Goal: Information Seeking & Learning: Check status

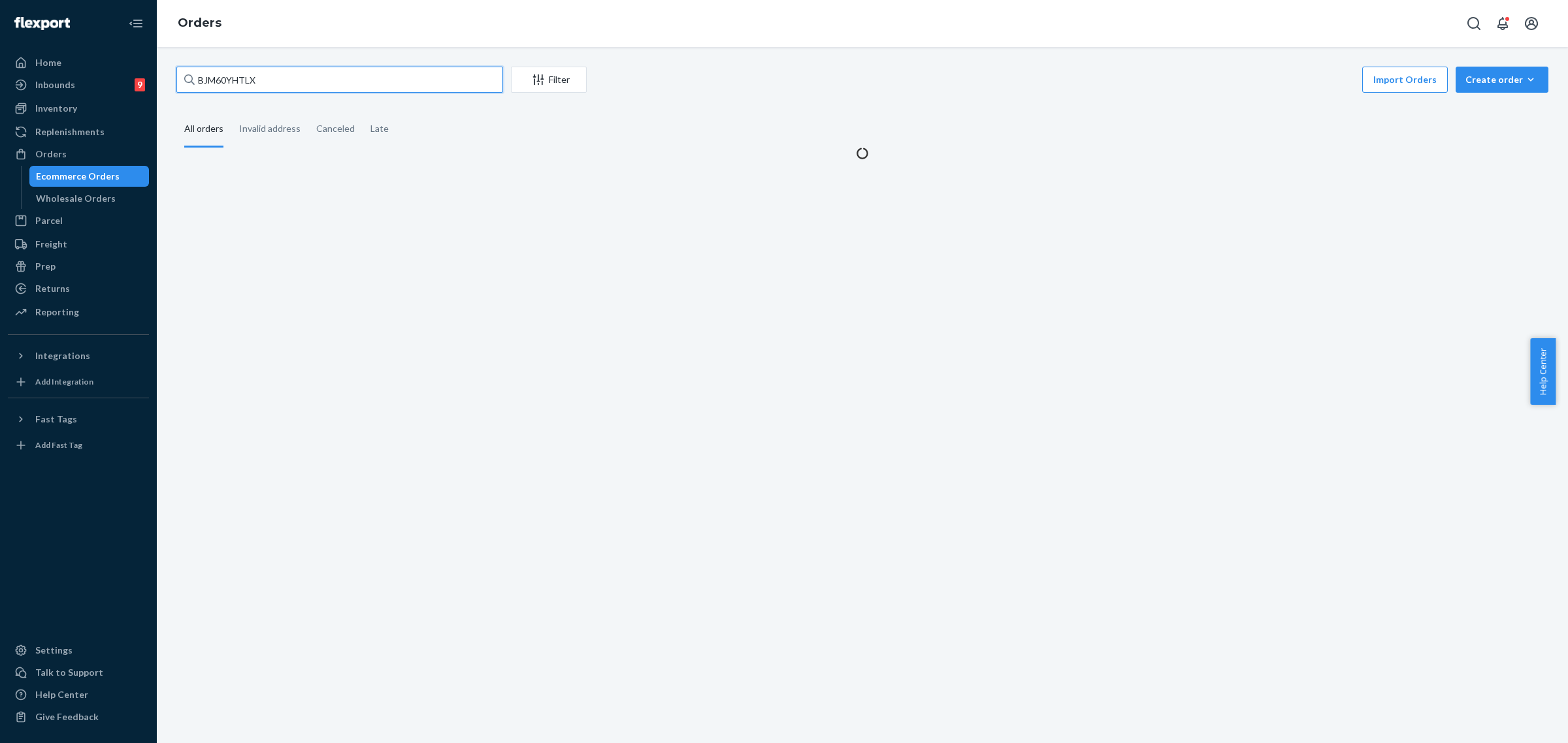
click at [240, 81] on input "BJM60YHTLX" at bounding box center [339, 80] width 327 height 26
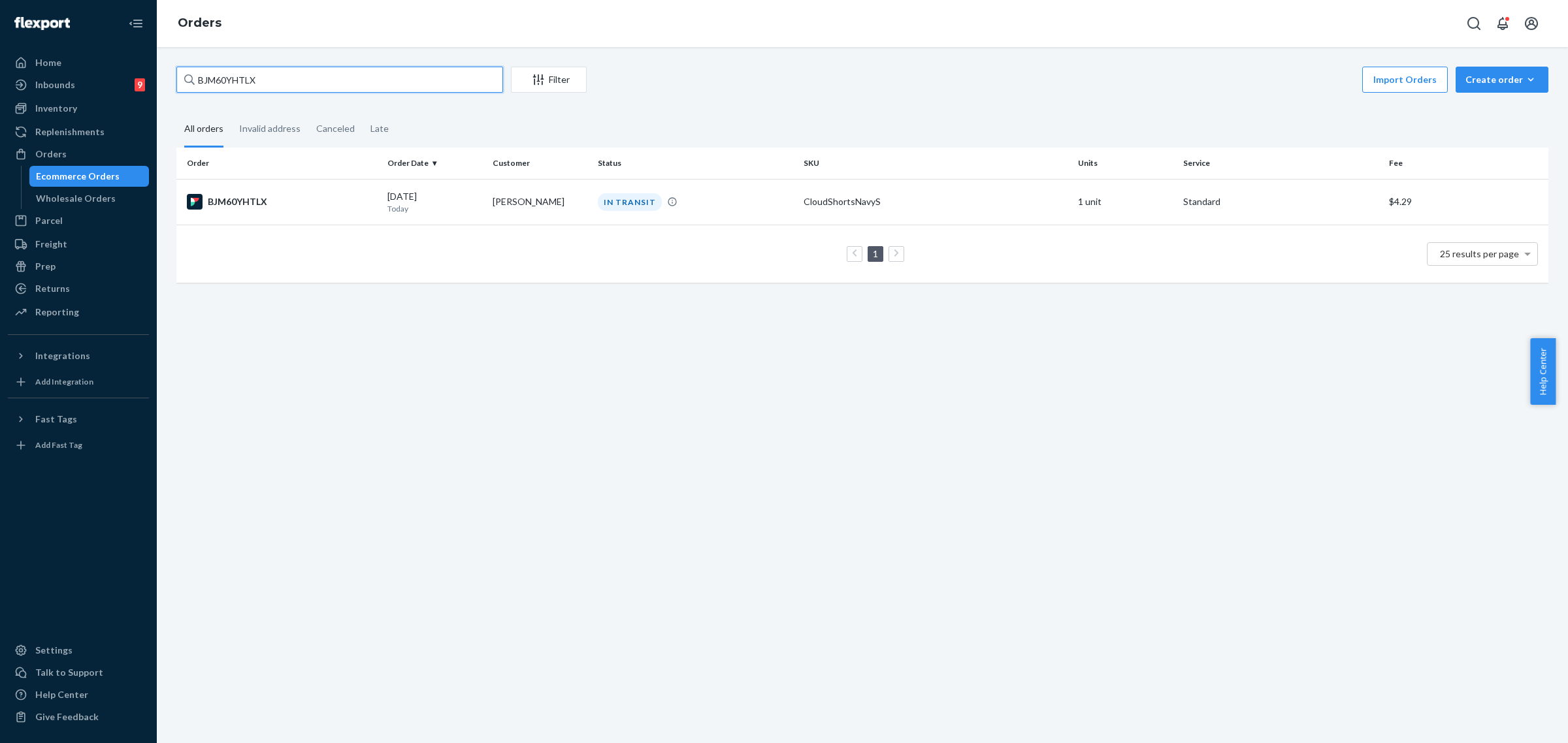
type input "254667514"
click at [692, 215] on td "IN TRANSIT" at bounding box center [695, 202] width 206 height 46
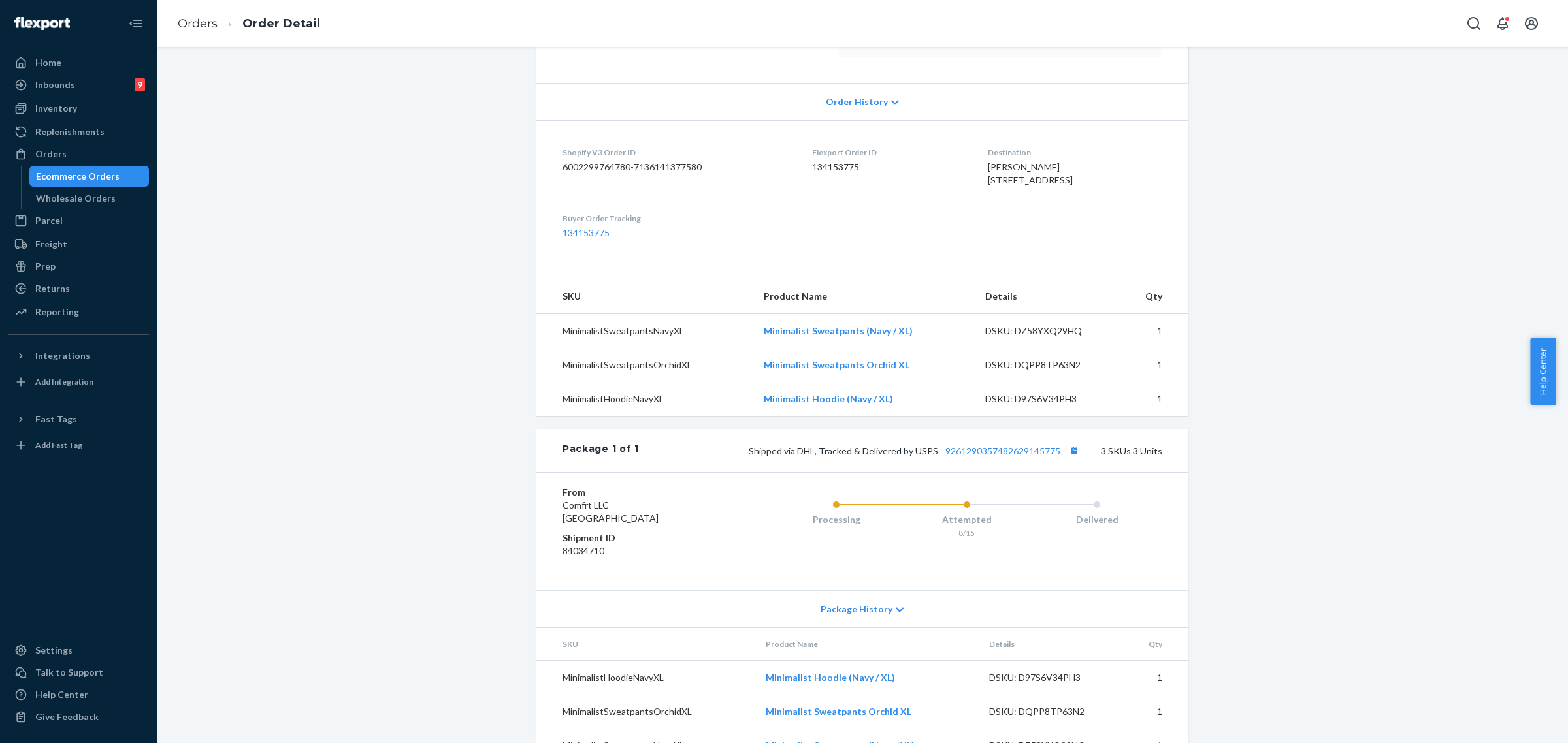
scroll to position [308, 0]
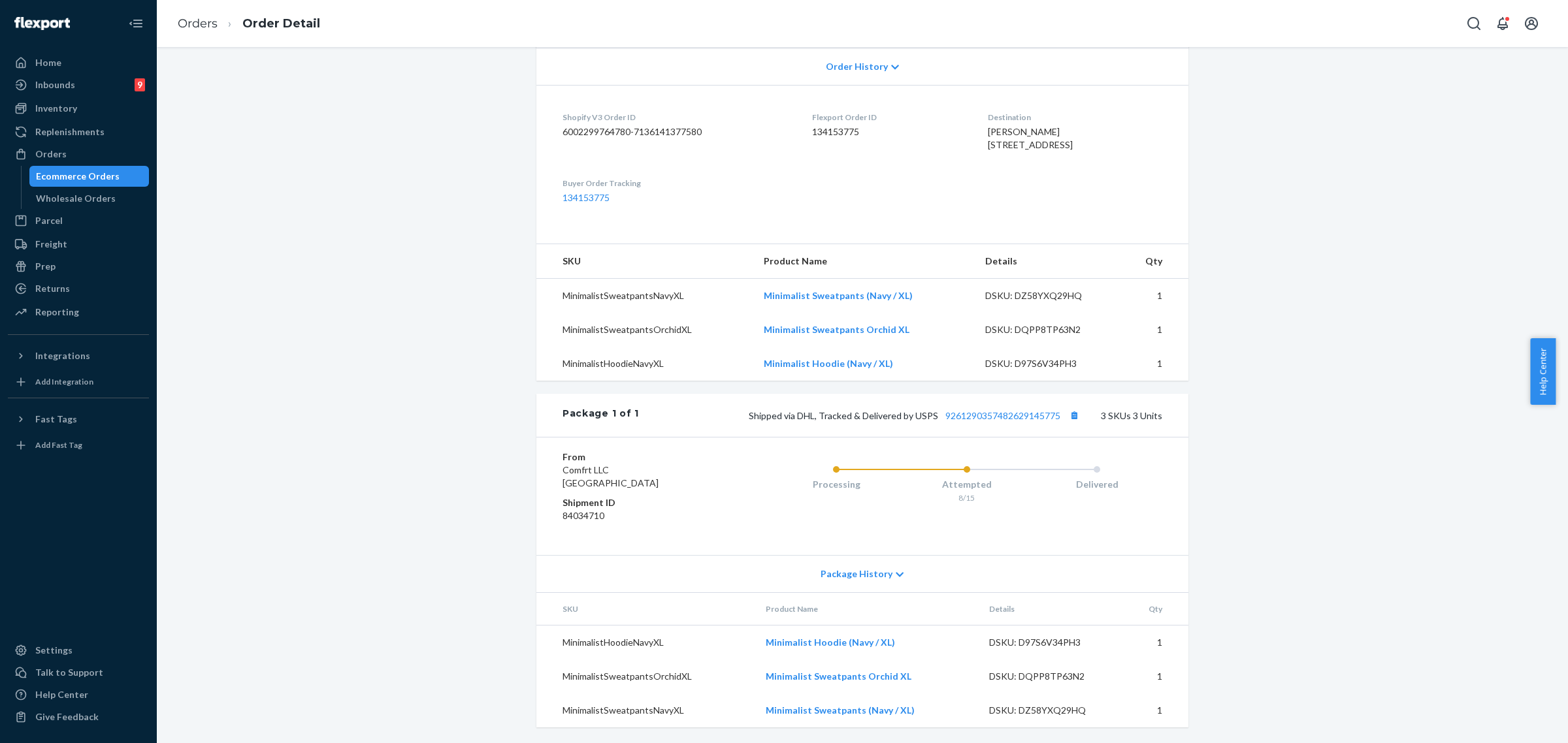
click at [896, 577] on icon at bounding box center [899, 574] width 8 height 9
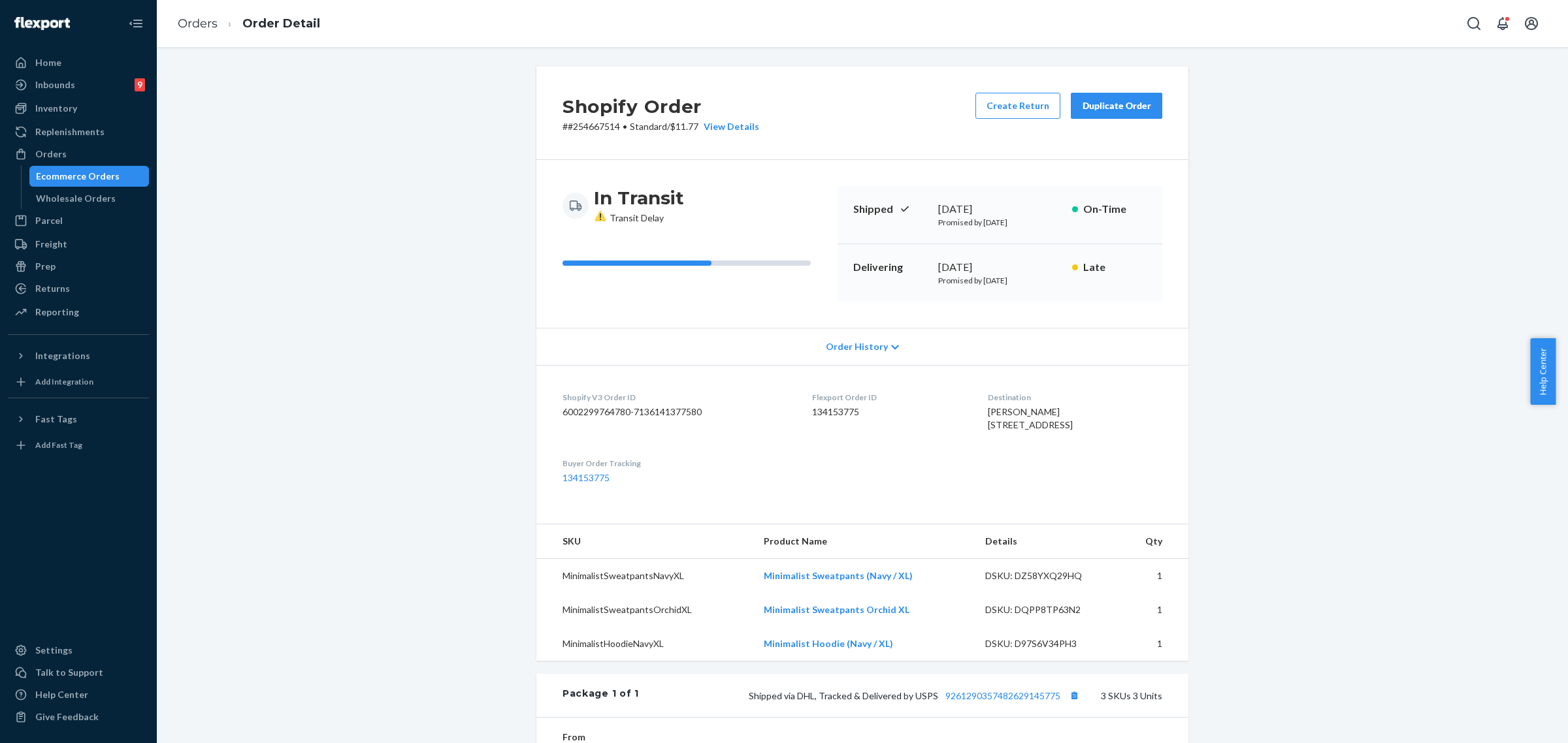
scroll to position [81, 0]
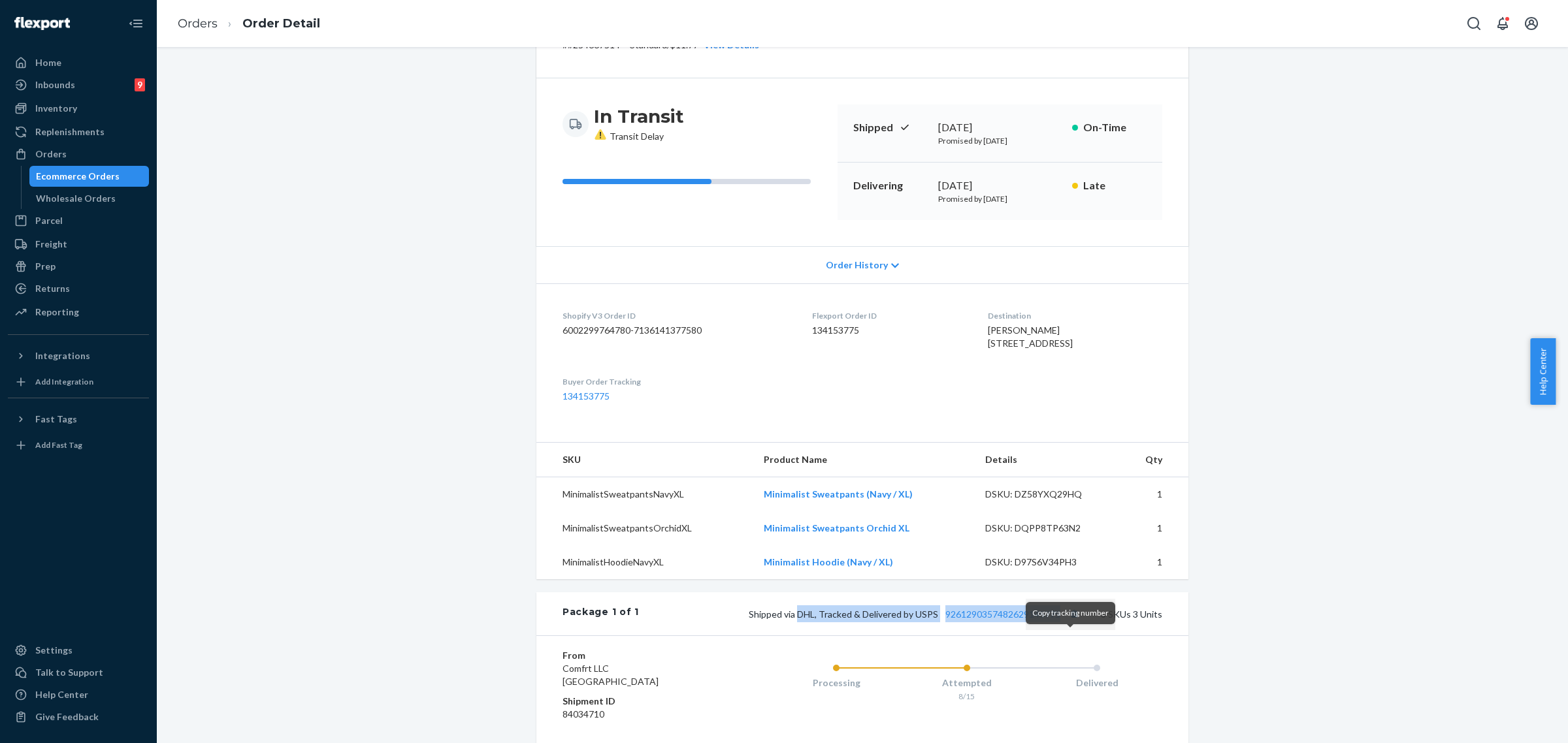
drag, startPoint x: 797, startPoint y: 642, endPoint x: 1061, endPoint y: 640, distance: 264.0
click at [1061, 620] on span "Shipped via DHL, Tracked & Delivered by USPS 9261290357482629145775" at bounding box center [916, 614] width 334 height 11
copy span "DHL, Tracked & Delivered by USPS 9261290357482629145775"
